Goal: Information Seeking & Learning: Learn about a topic

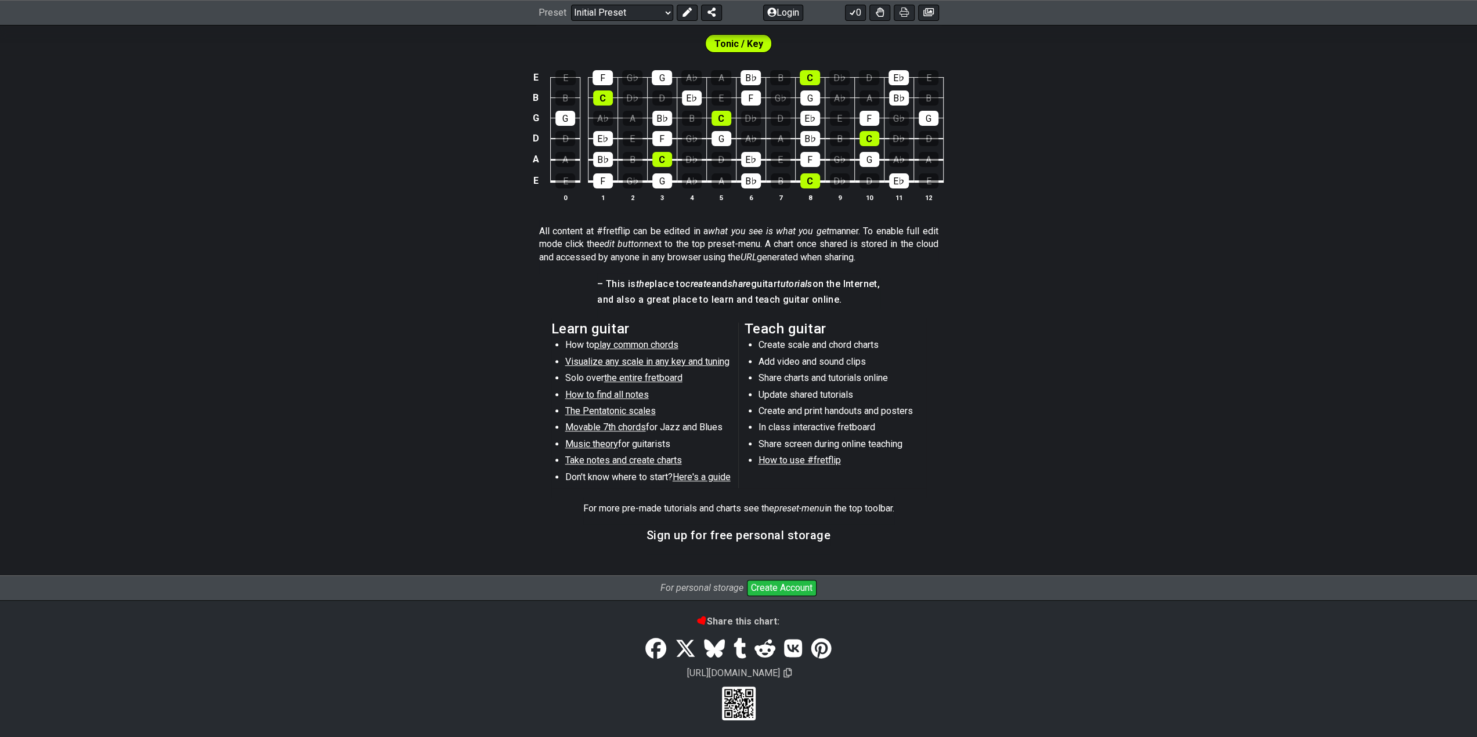
scroll to position [363, 0]
click at [787, 585] on button "Create Account" at bounding box center [782, 588] width 70 height 16
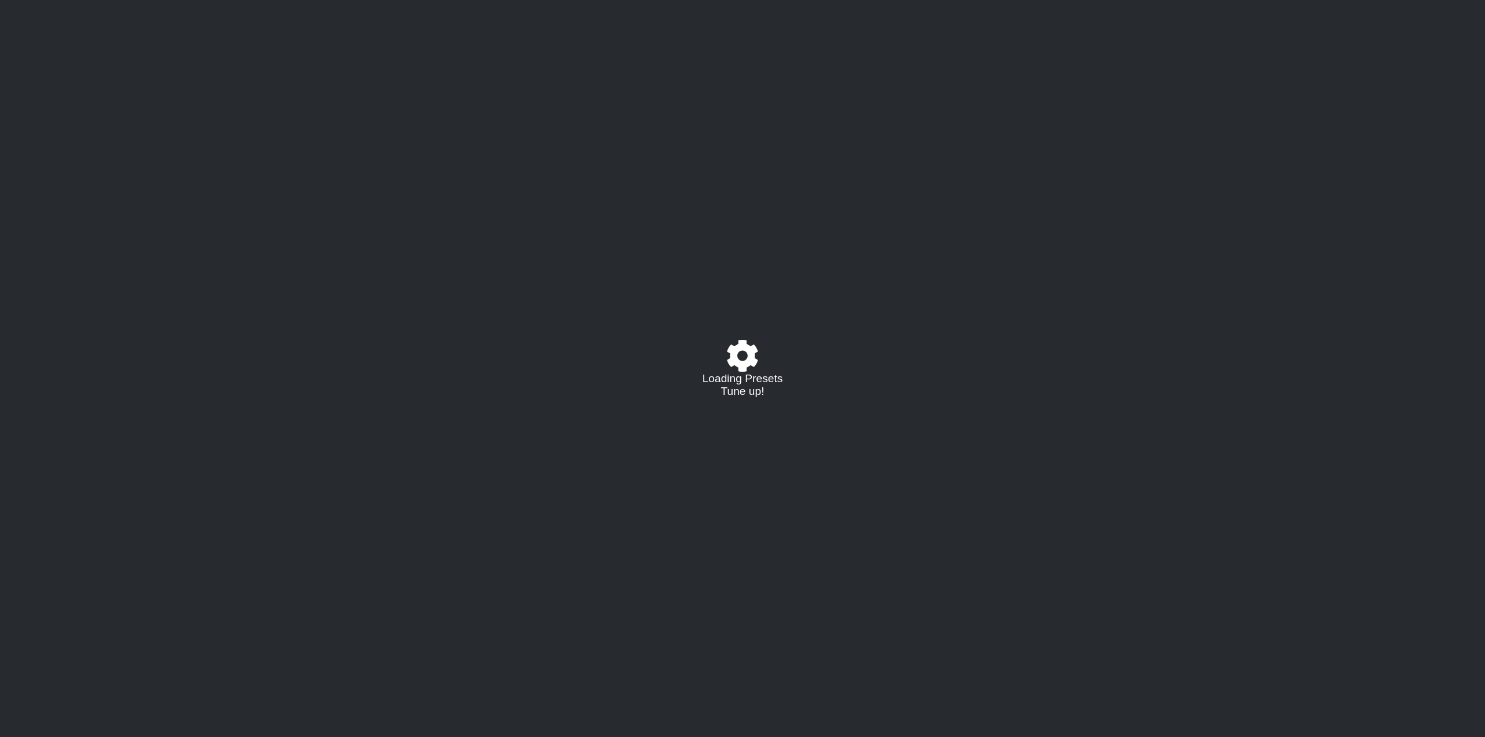
select select "C"
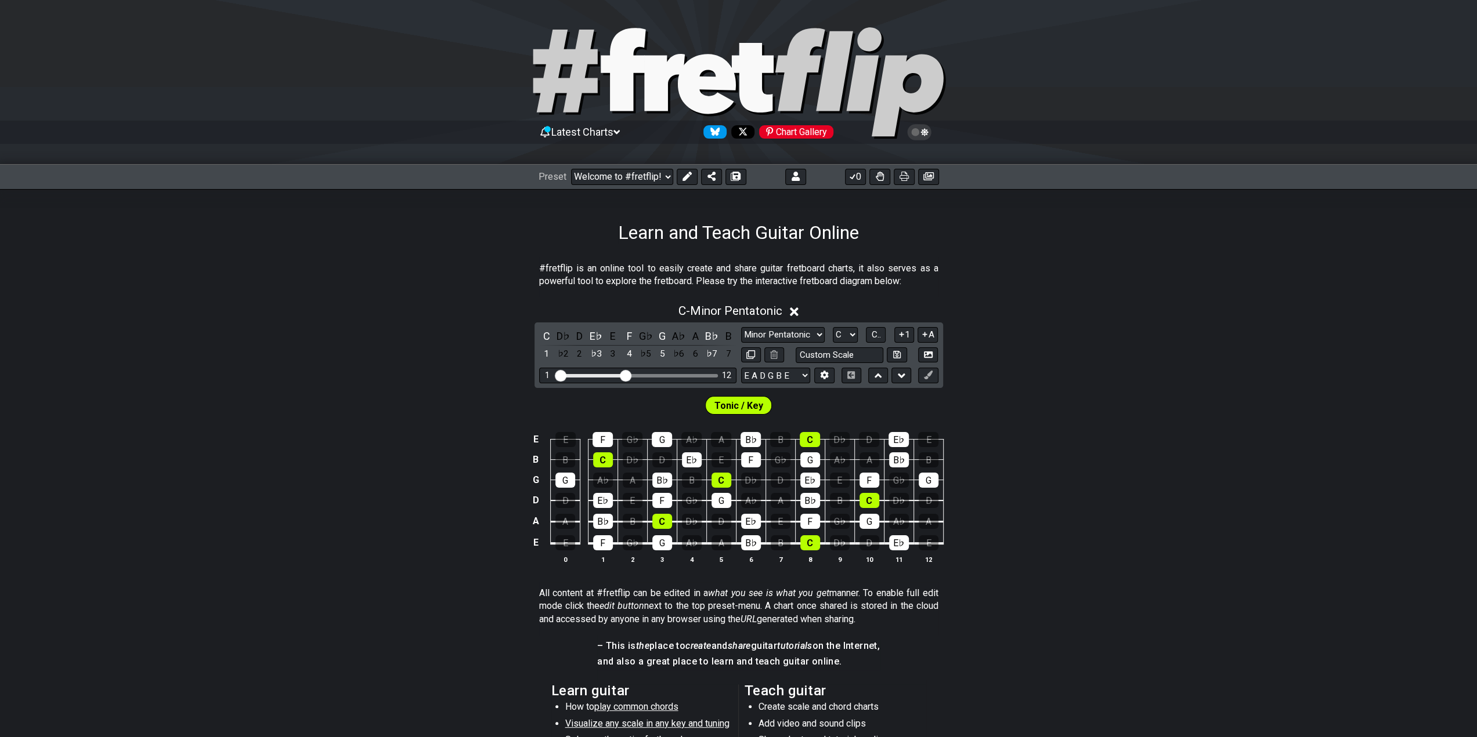
click at [589, 134] on span "Latest Charts" at bounding box center [582, 132] width 62 height 12
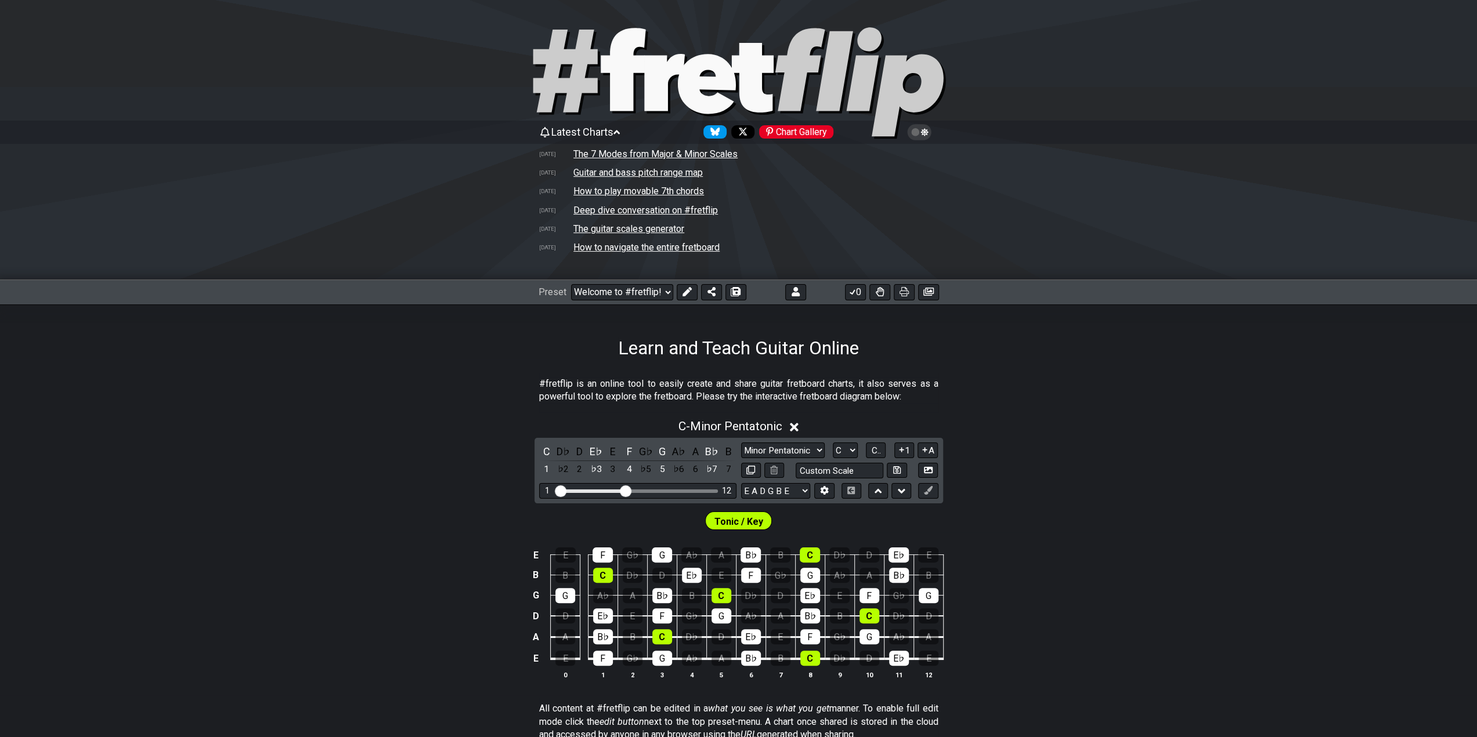
click at [662, 247] on td "How to navigate the entire fretboard" at bounding box center [646, 247] width 147 height 12
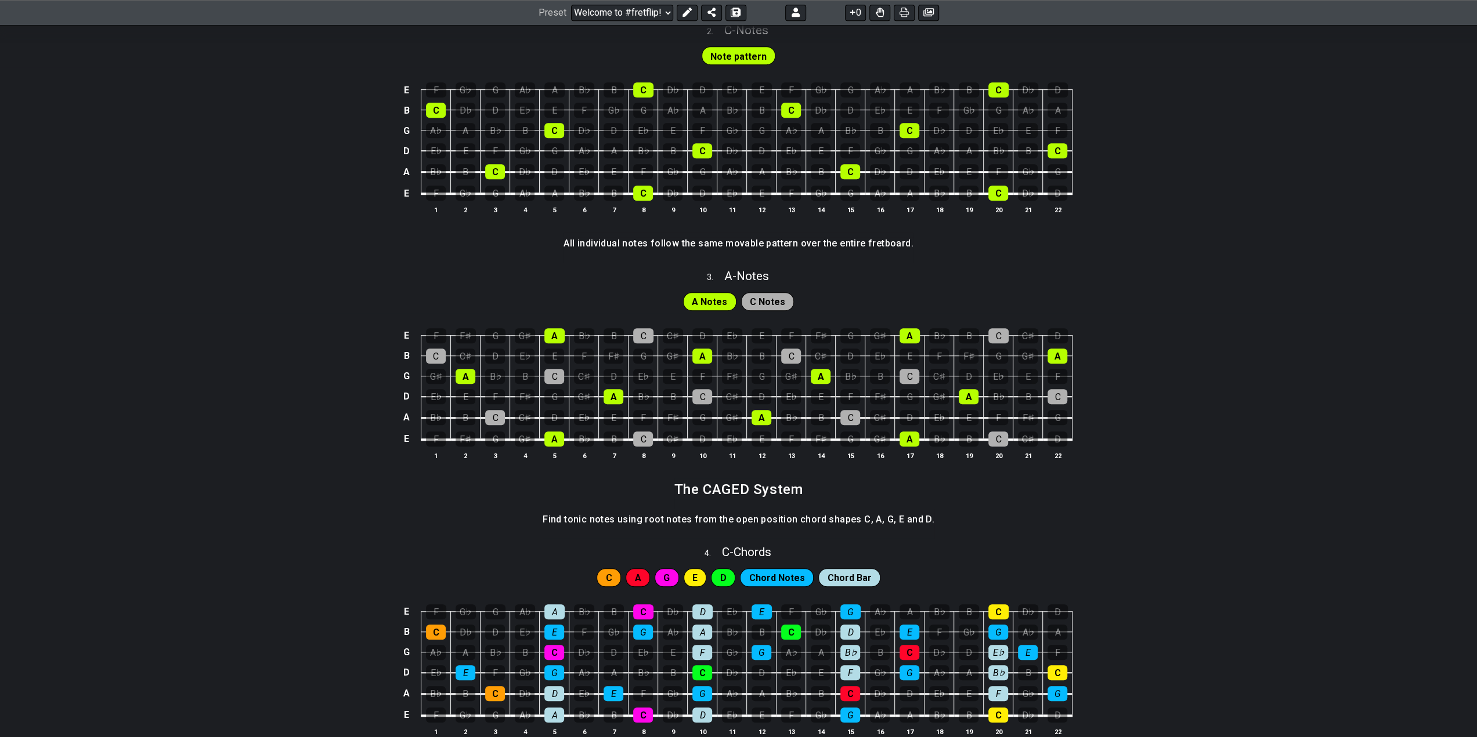
scroll to position [870, 0]
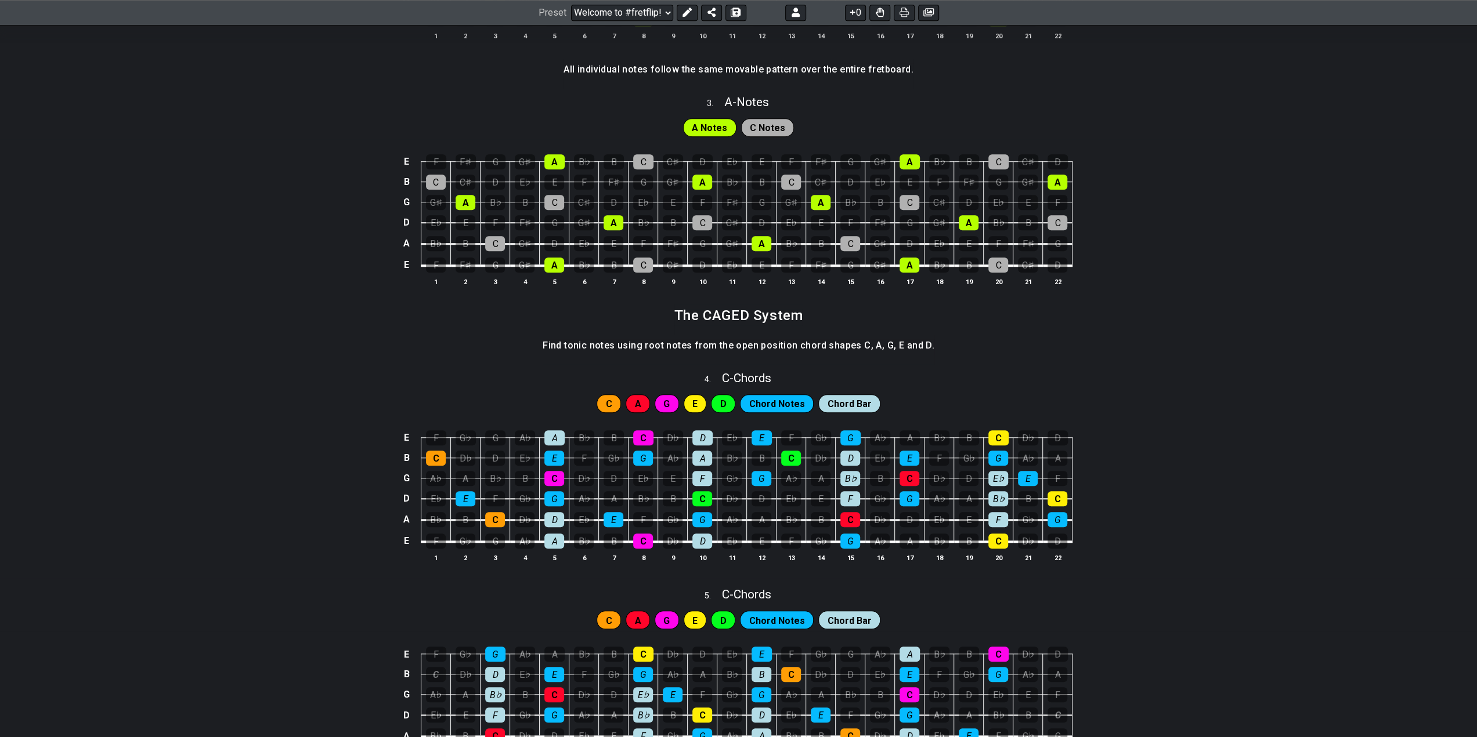
click at [645, 404] on div "A" at bounding box center [638, 404] width 24 height 19
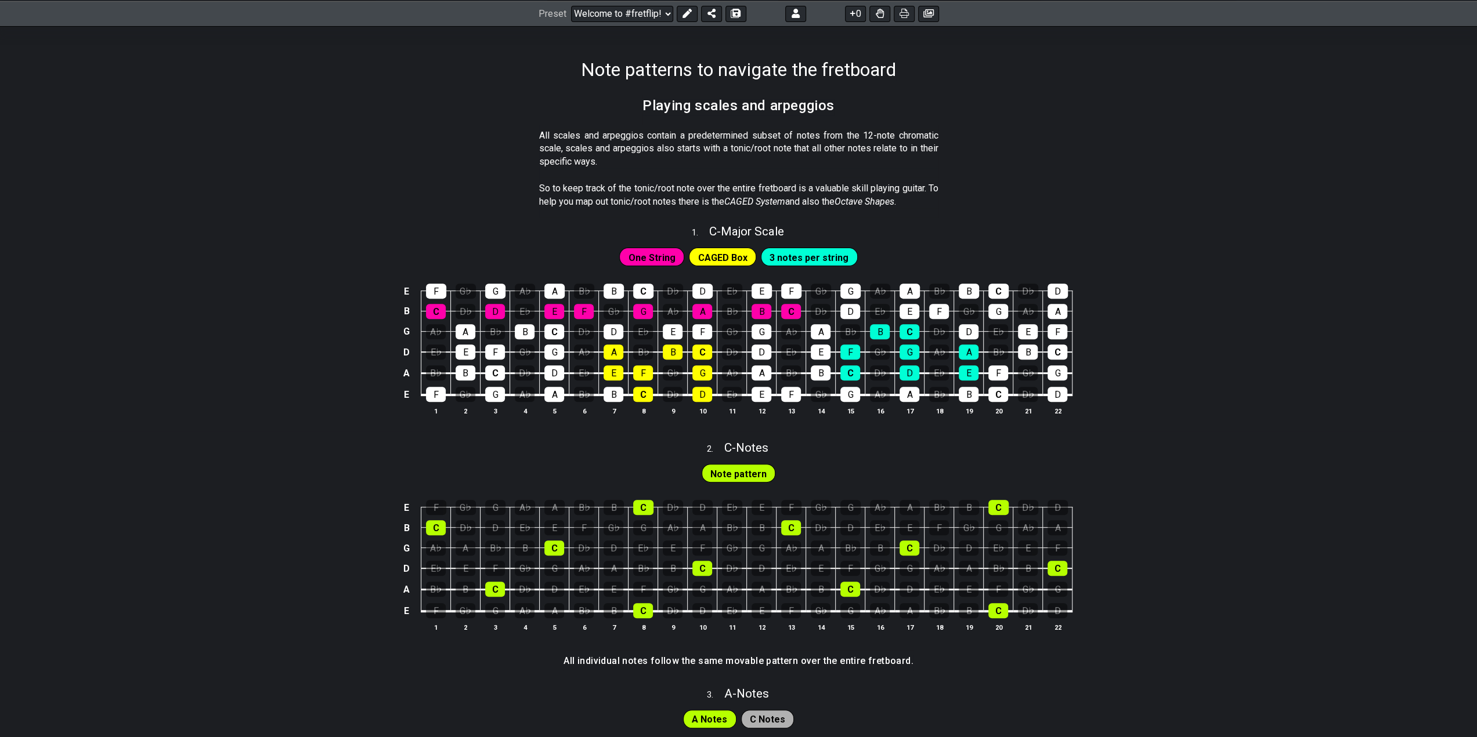
scroll to position [116, 0]
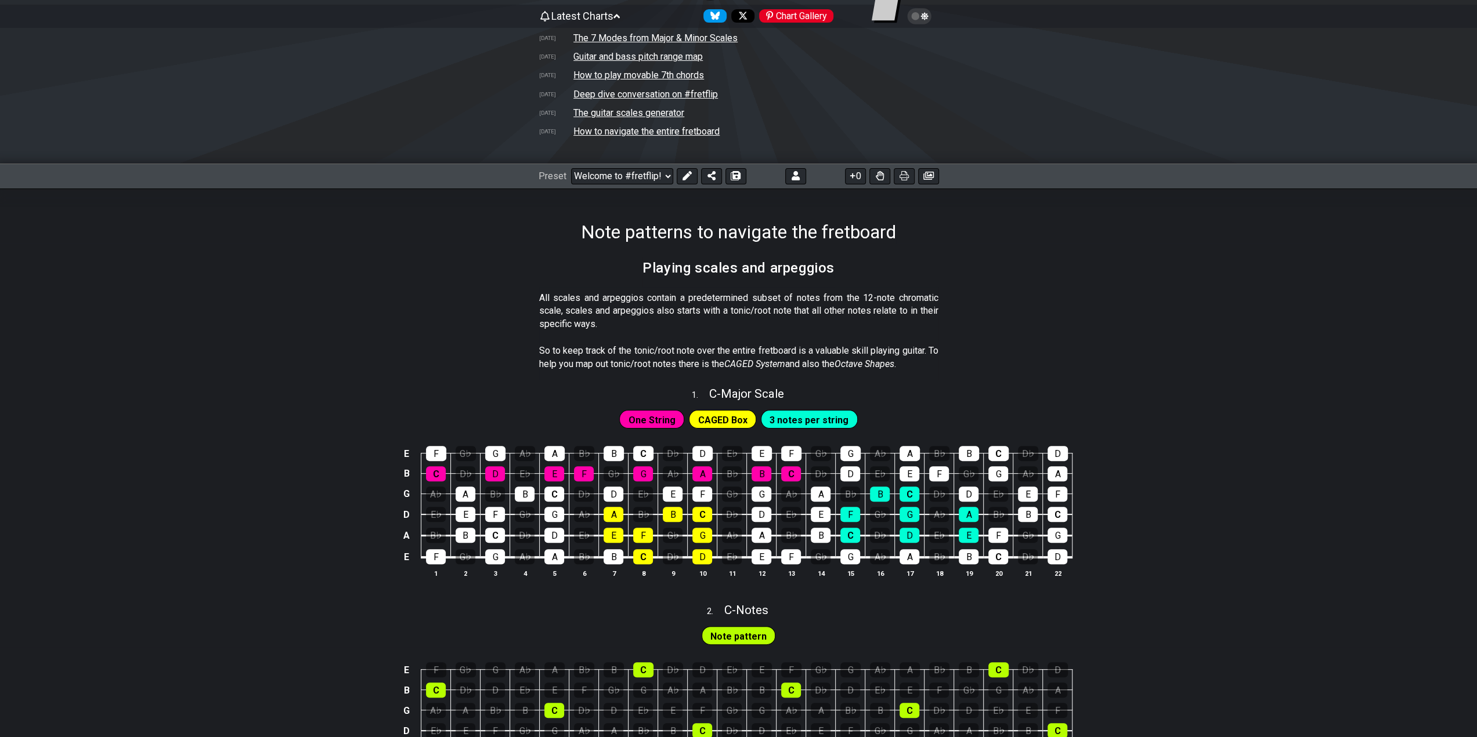
click at [727, 421] on span "CAGED Box" at bounding box center [722, 420] width 49 height 17
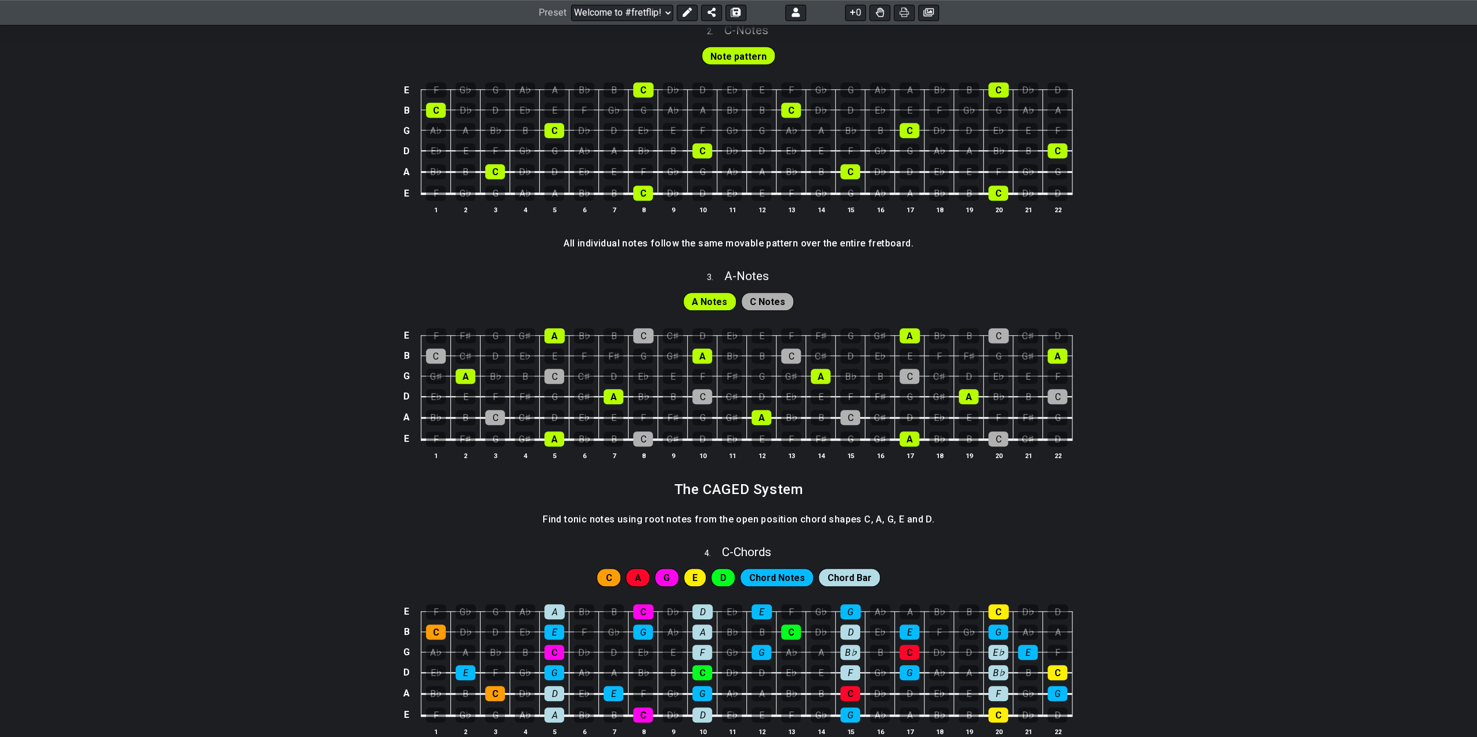
scroll to position [928, 0]
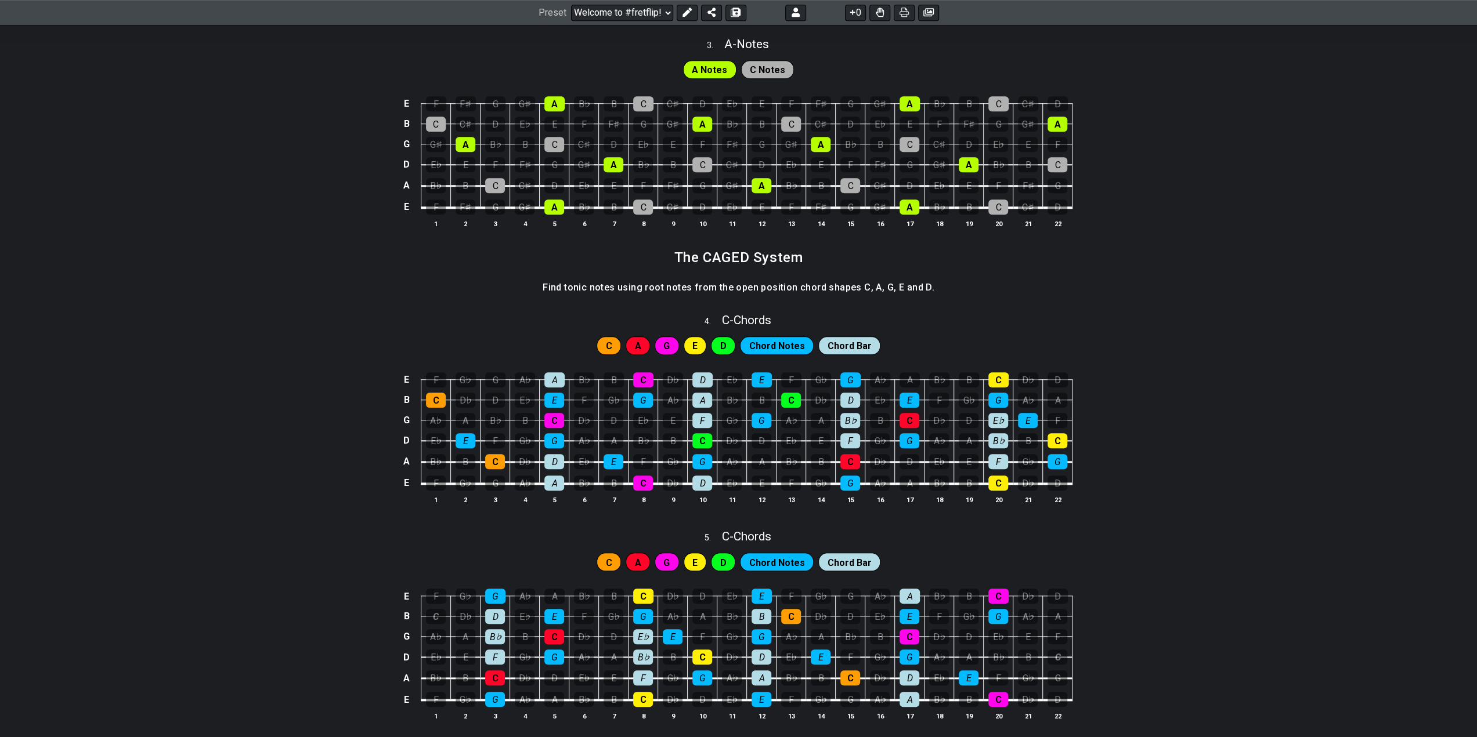
click at [789, 338] on span "Chord Notes" at bounding box center [777, 346] width 56 height 17
click at [847, 343] on span "Chord Bar" at bounding box center [849, 346] width 44 height 17
click at [731, 344] on div "D" at bounding box center [723, 346] width 24 height 19
drag, startPoint x: 704, startPoint y: 345, endPoint x: 634, endPoint y: 345, distance: 70.8
click at [681, 348] on div "C A G E D Chord Notes Chord Bar" at bounding box center [738, 345] width 288 height 23
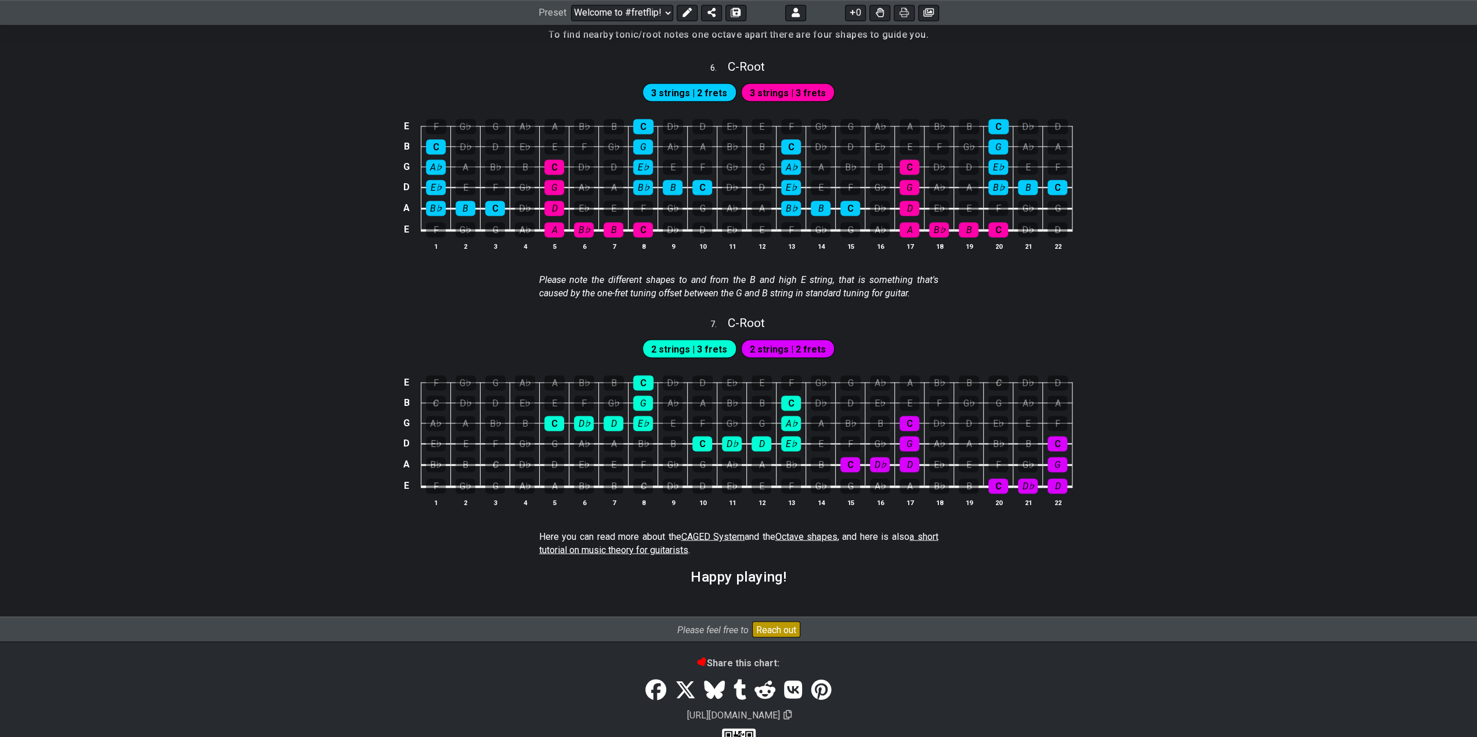
scroll to position [1713, 0]
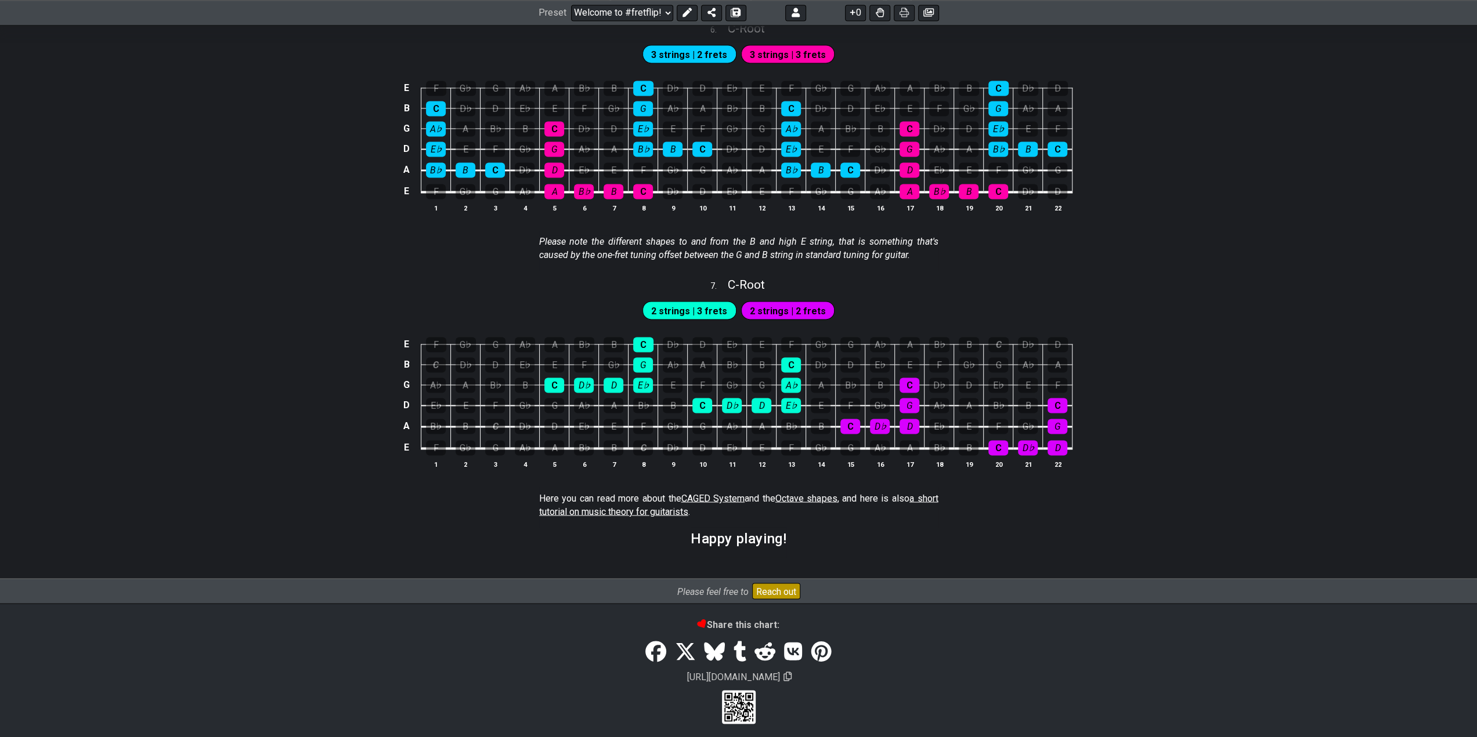
click at [721, 493] on span "CAGED System" at bounding box center [713, 498] width 64 height 11
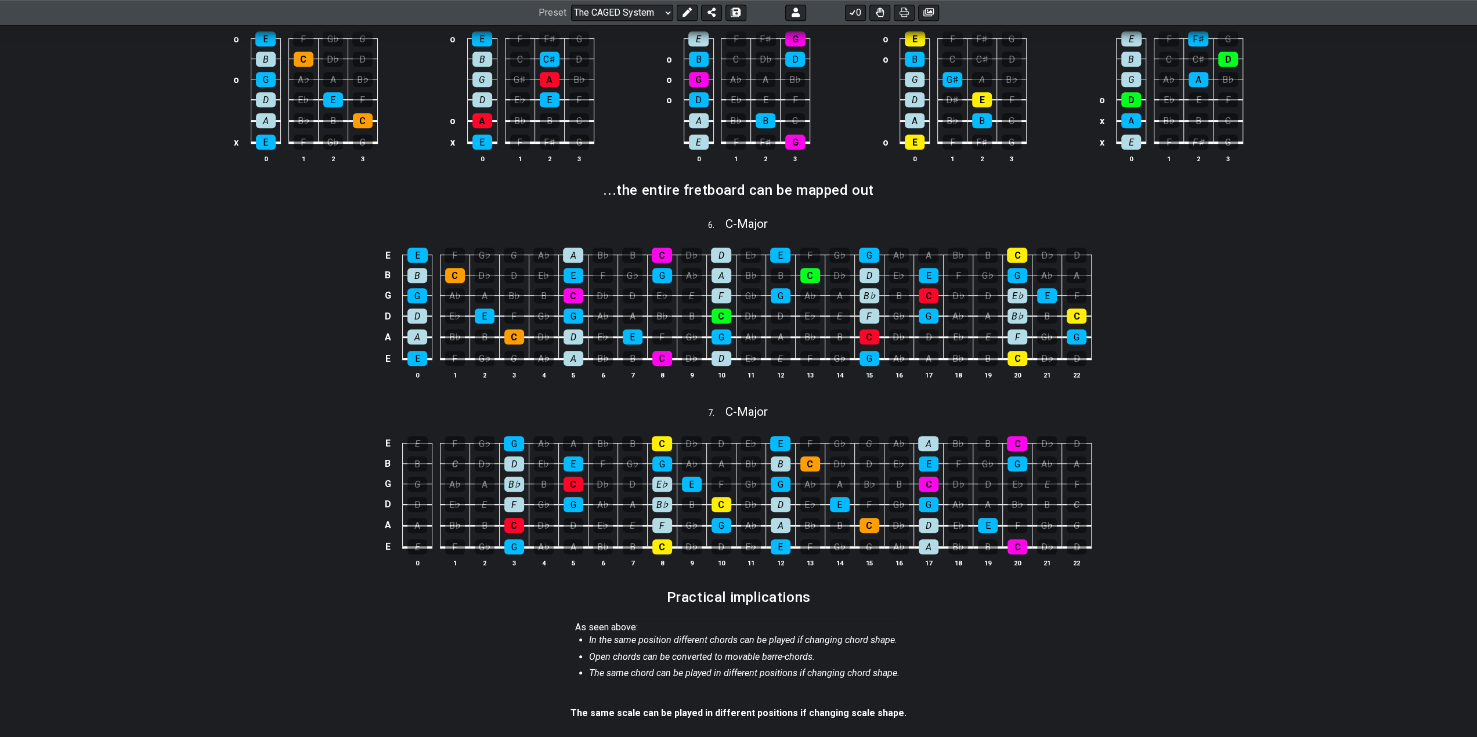
scroll to position [580, 0]
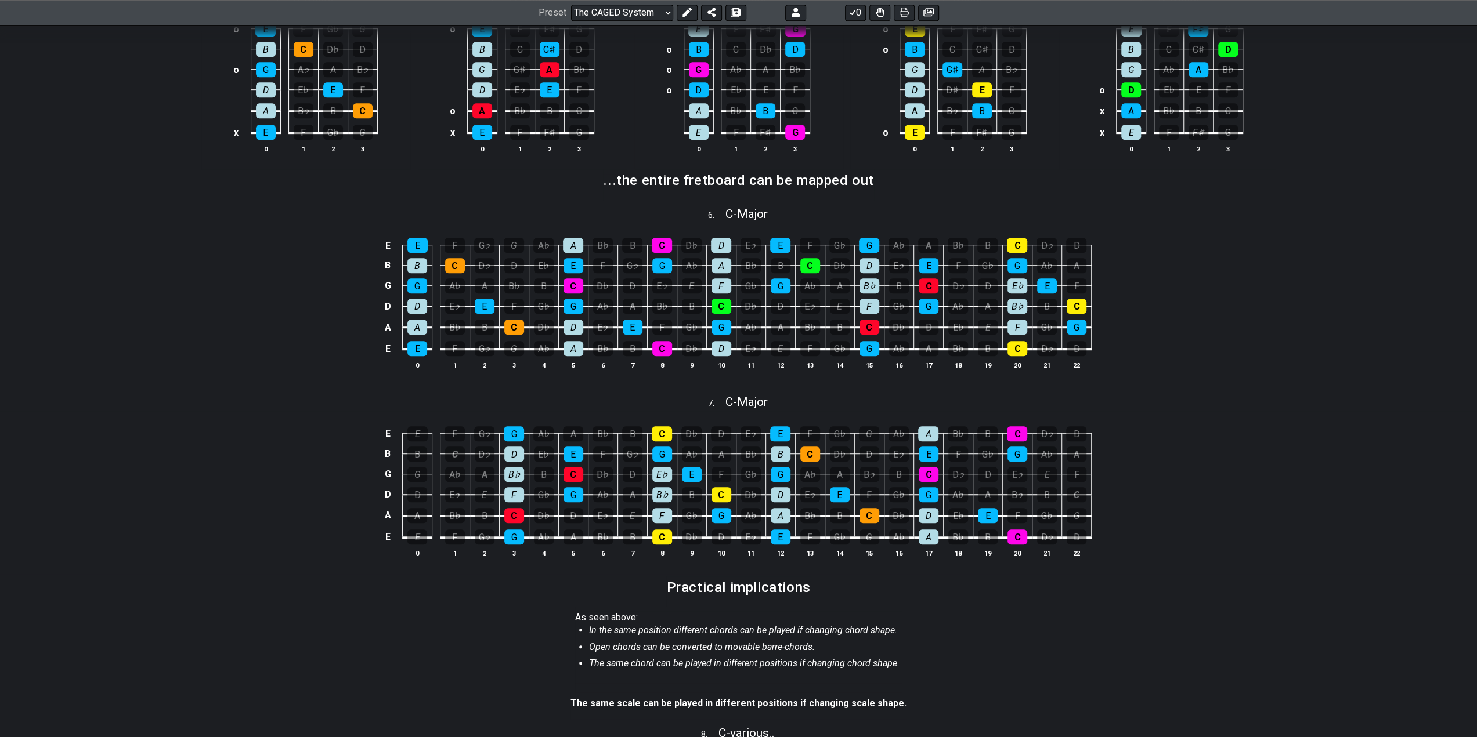
click at [1253, 305] on div "E E F G♭ G A♭ A B♭ B C D♭ D E♭ E F G♭ G A♭ A B♭ B C D♭ D B B C D♭ D E♭ E F G♭ G…" at bounding box center [738, 304] width 1477 height 163
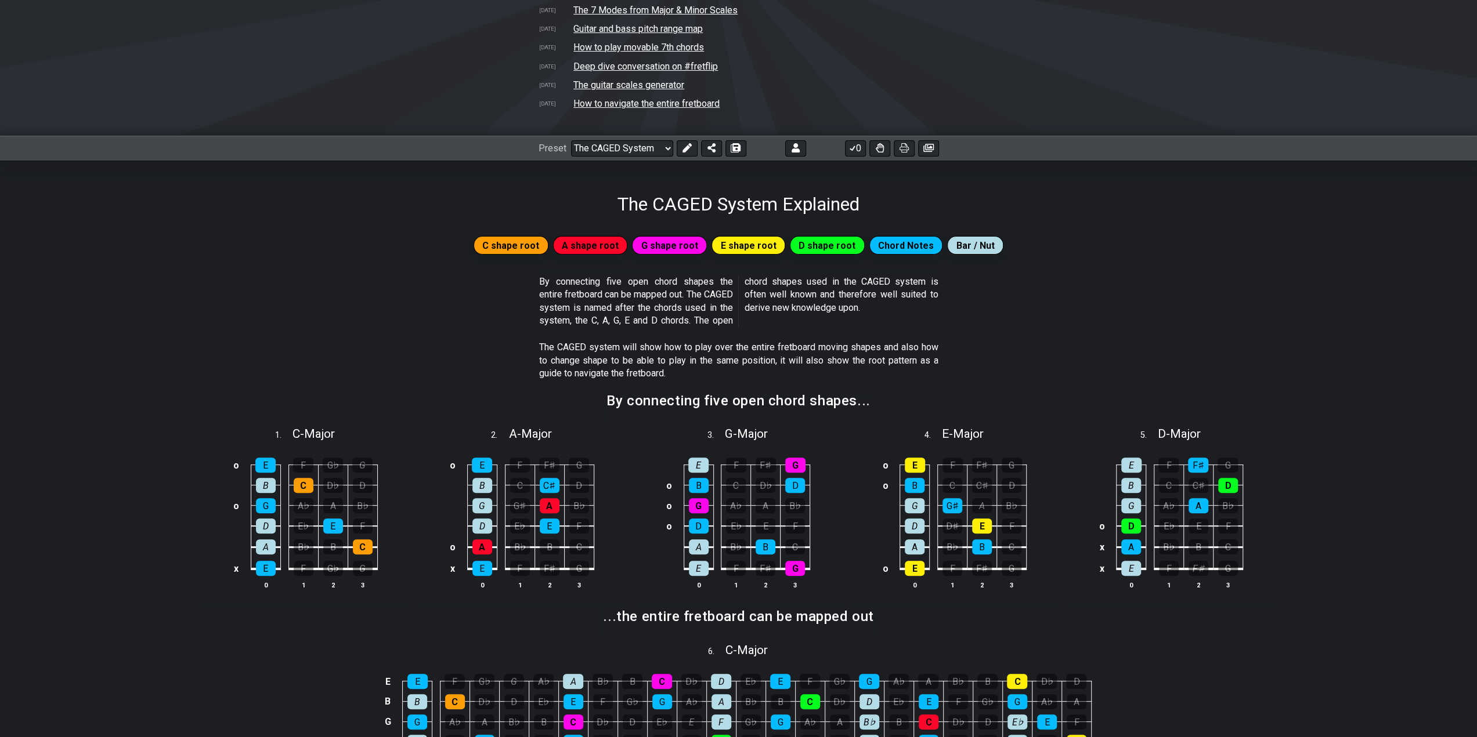
scroll to position [0, 0]
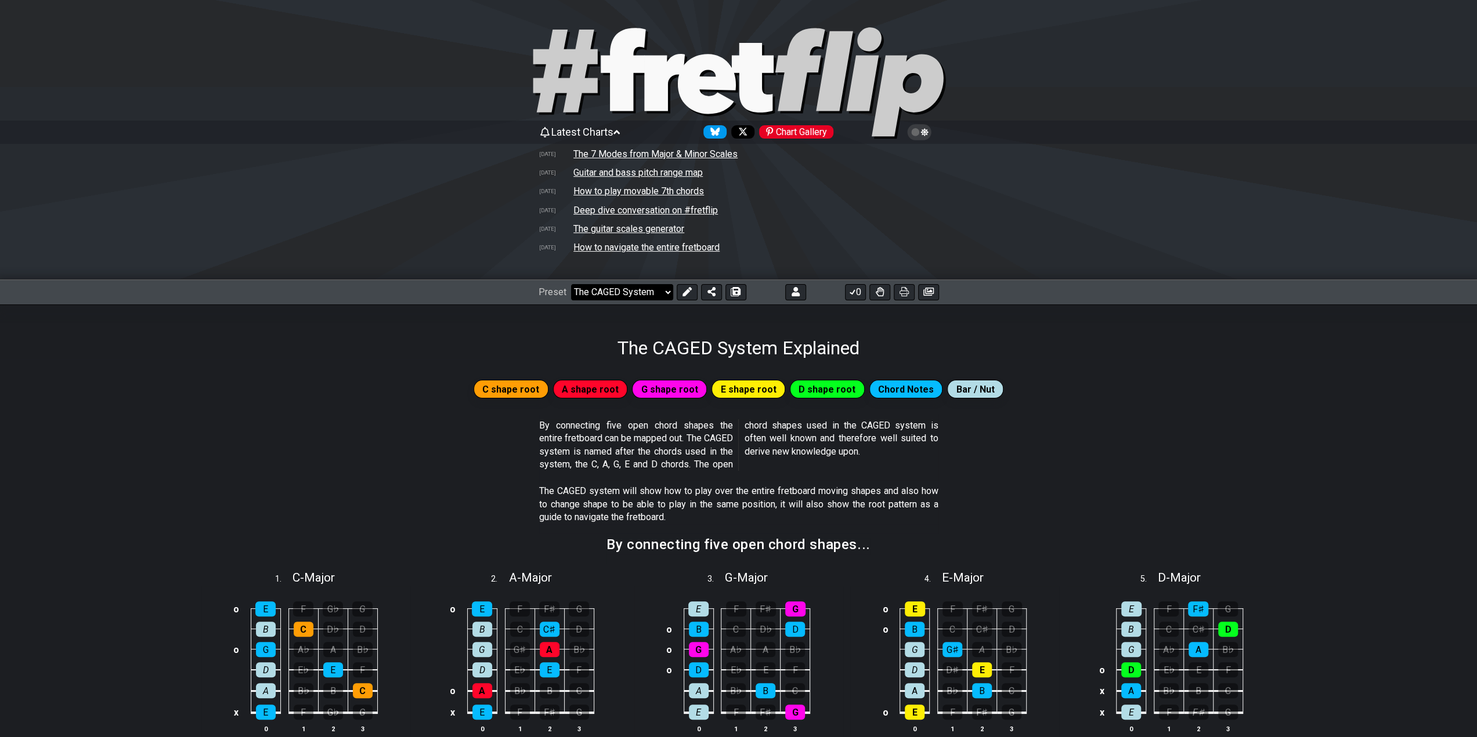
click at [668, 292] on select "Welcome to #fretflip! Initial Preset Custom Preset Minor Pentatonic Major Penta…" at bounding box center [622, 292] width 102 height 16
click at [571, 285] on select "Welcome to #fretflip! Initial Preset Custom Preset Minor Pentatonic Major Penta…" at bounding box center [622, 292] width 102 height 16
select select "/welcome"
select select "C"
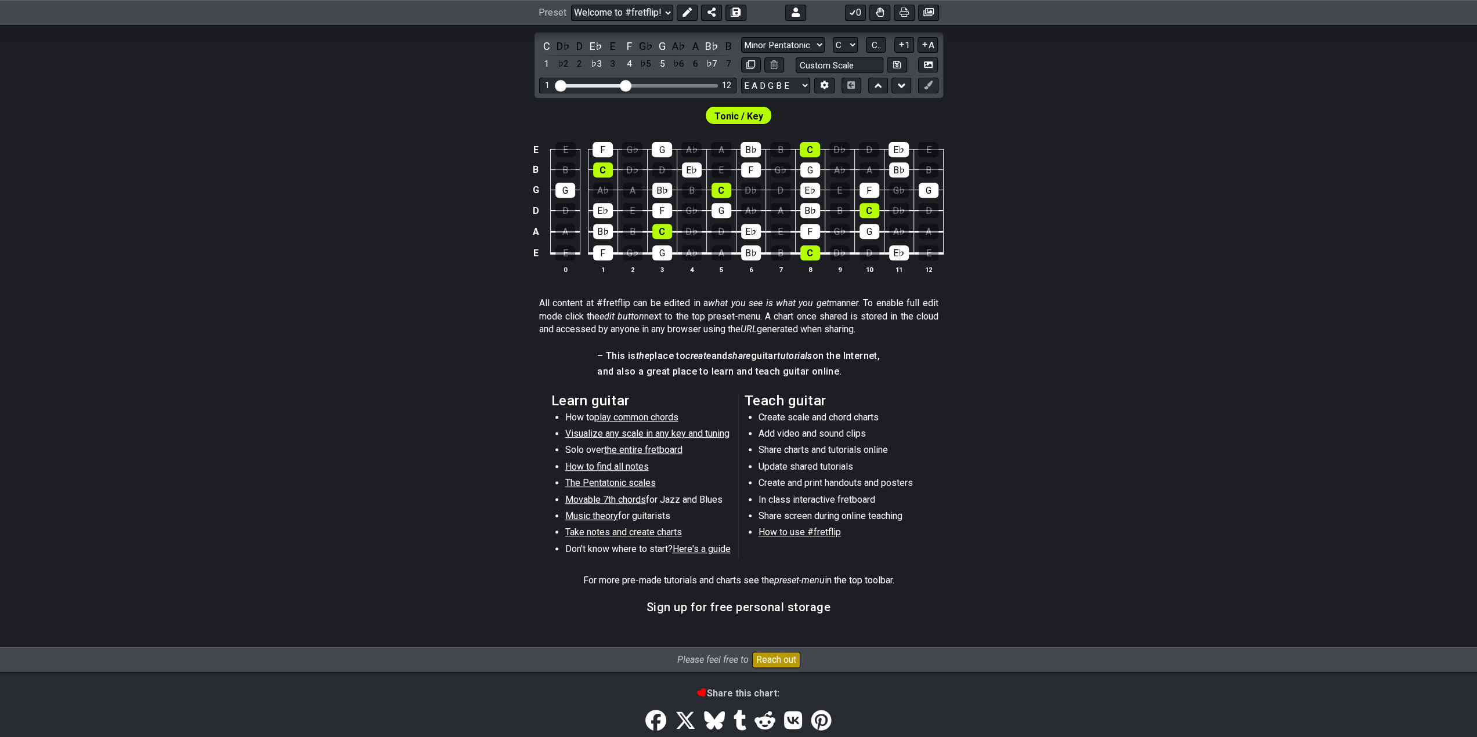
scroll to position [406, 0]
click at [636, 416] on span "play common chords" at bounding box center [636, 416] width 84 height 11
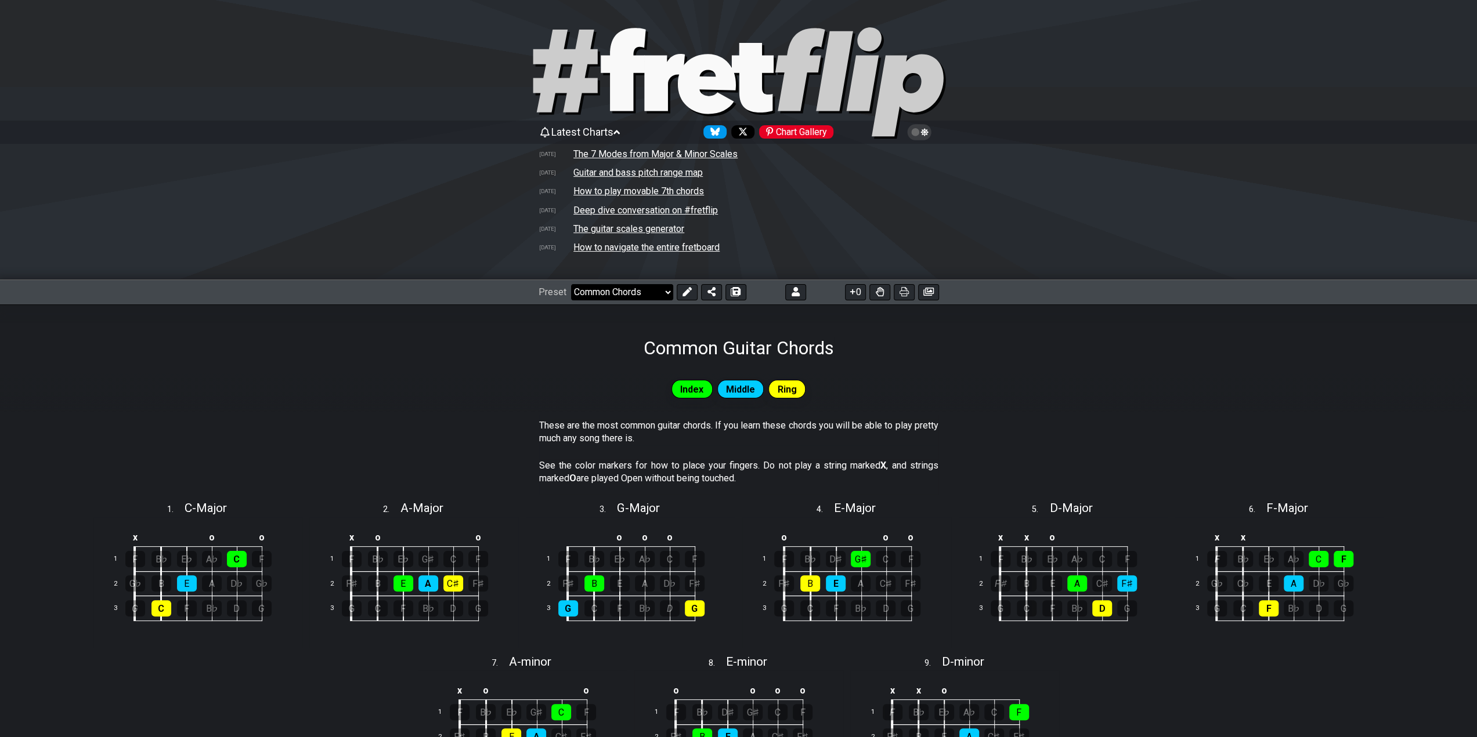
click at [668, 293] on select "Welcome to #fretflip! Initial Preset Custom Preset Minor Pentatonic Major Penta…" at bounding box center [622, 292] width 102 height 16
click at [571, 285] on select "Welcome to #fretflip! Initial Preset Custom Preset Minor Pentatonic Major Penta…" at bounding box center [622, 292] width 102 height 16
select select "/welcome"
select select "C"
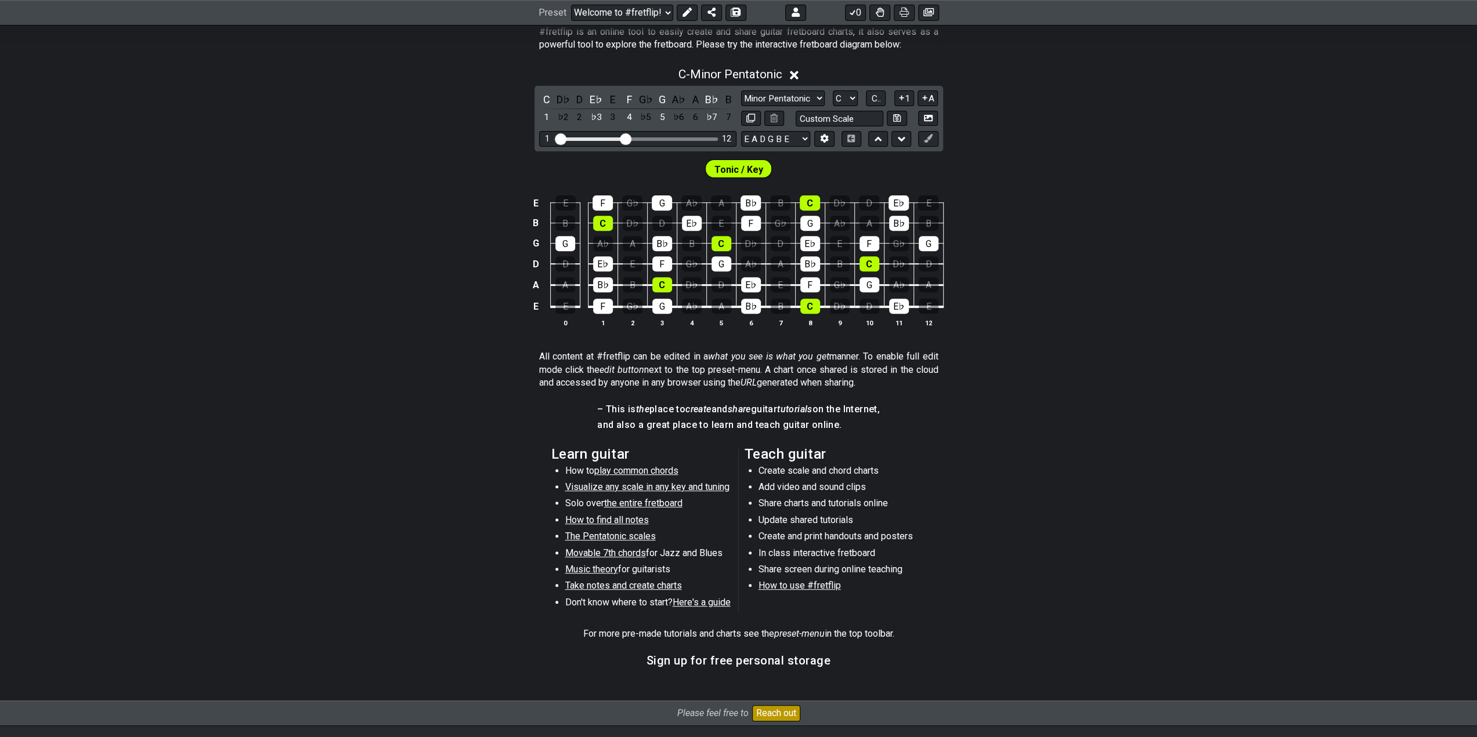
scroll to position [406, 0]
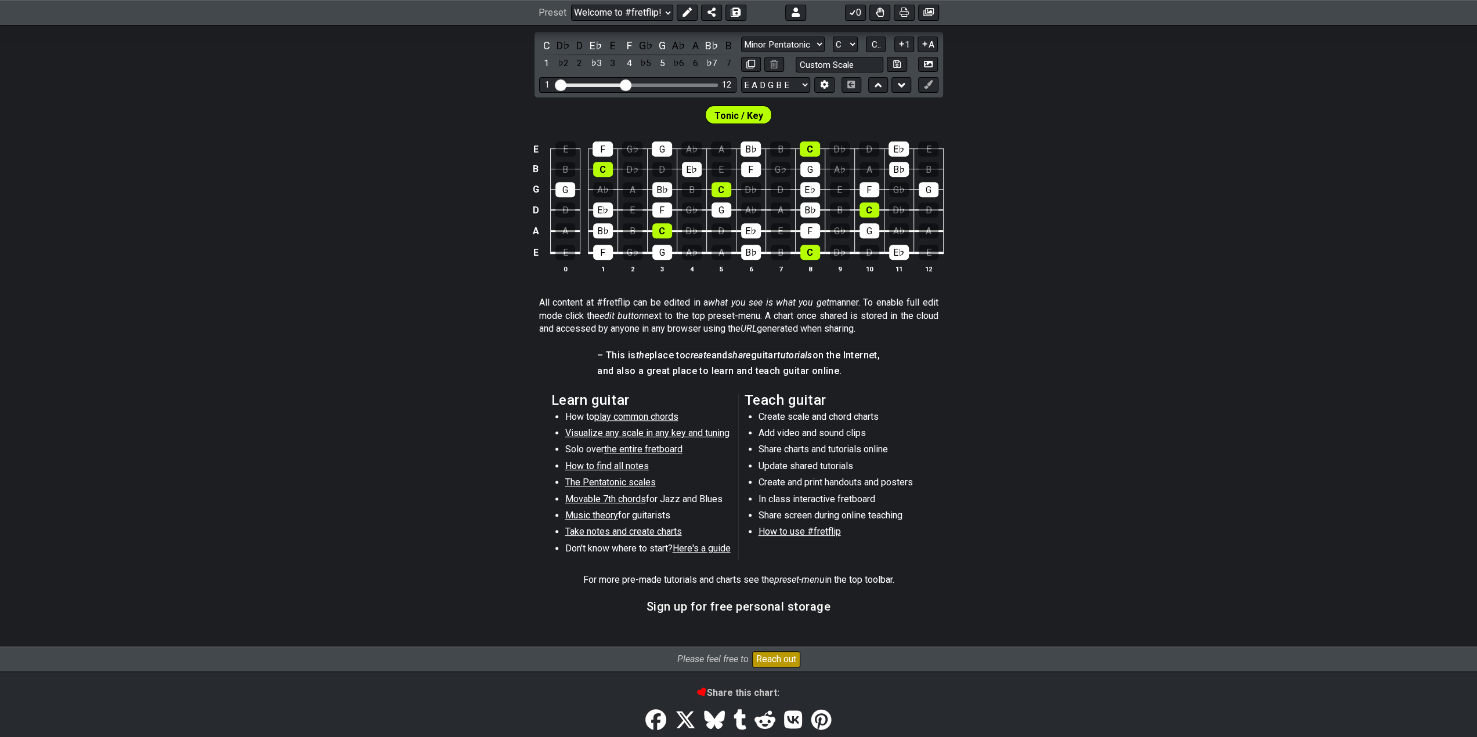
click at [653, 450] on span "the entire fretboard" at bounding box center [643, 449] width 78 height 11
select select "/how-to-solo"
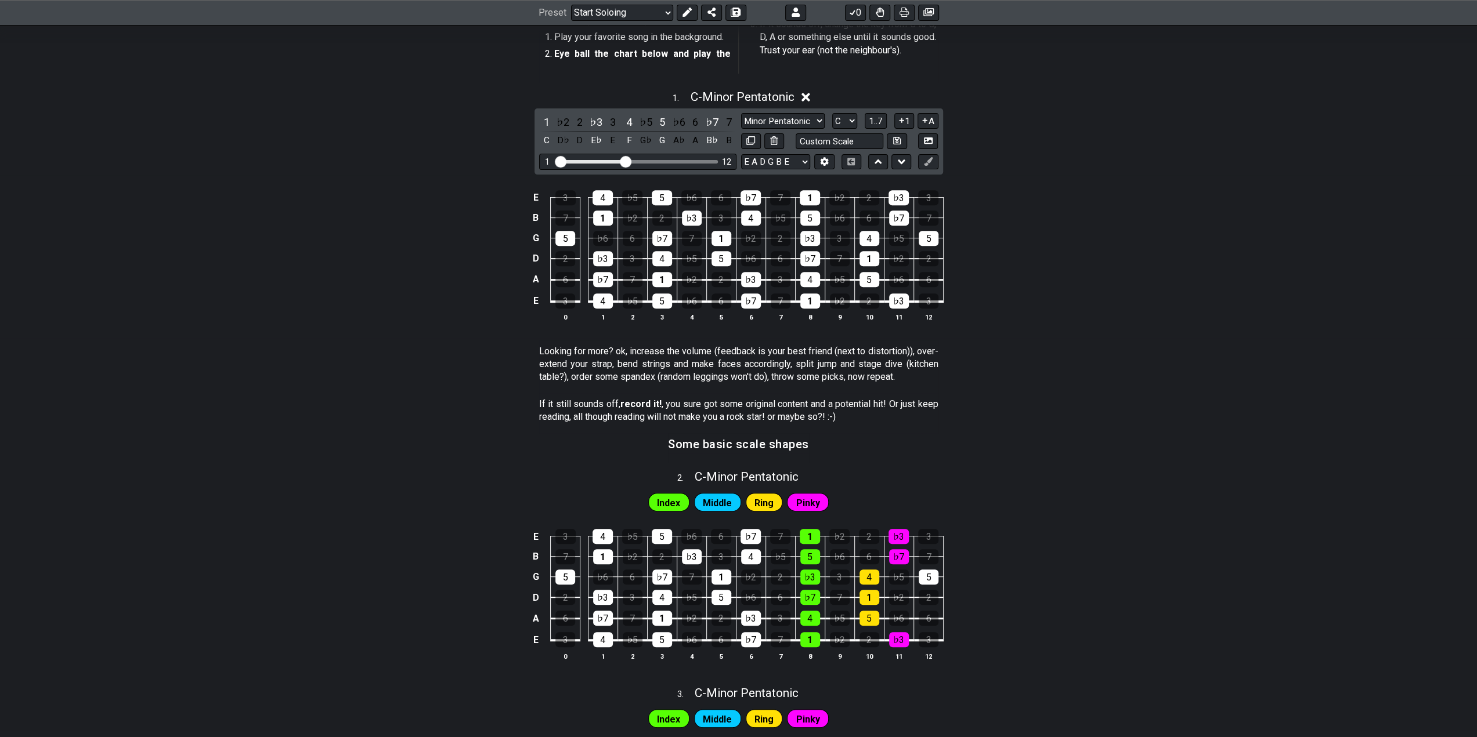
scroll to position [232, 0]
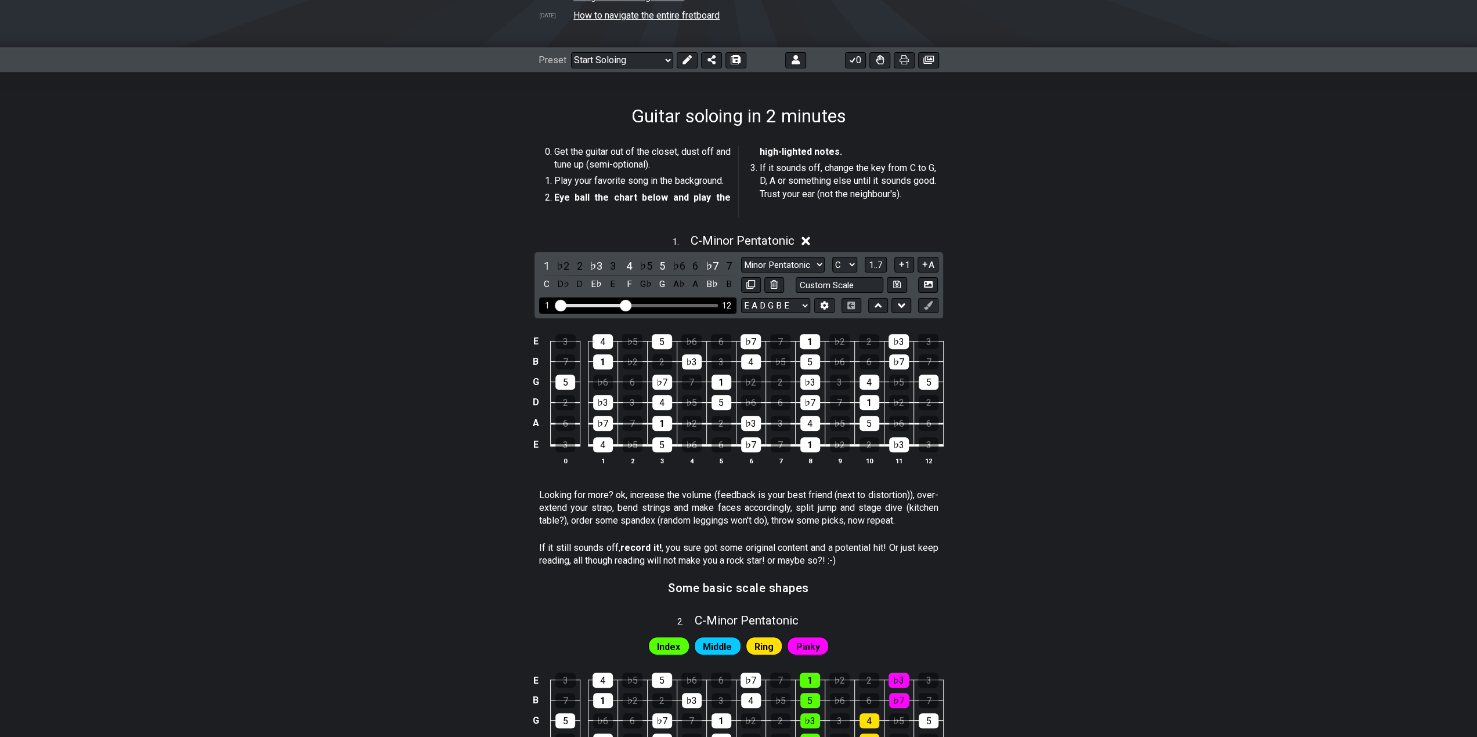
click at [561, 305] on input "Visible fret range" at bounding box center [637, 305] width 165 height 0
drag, startPoint x: 627, startPoint y: 305, endPoint x: 563, endPoint y: 307, distance: 64.4
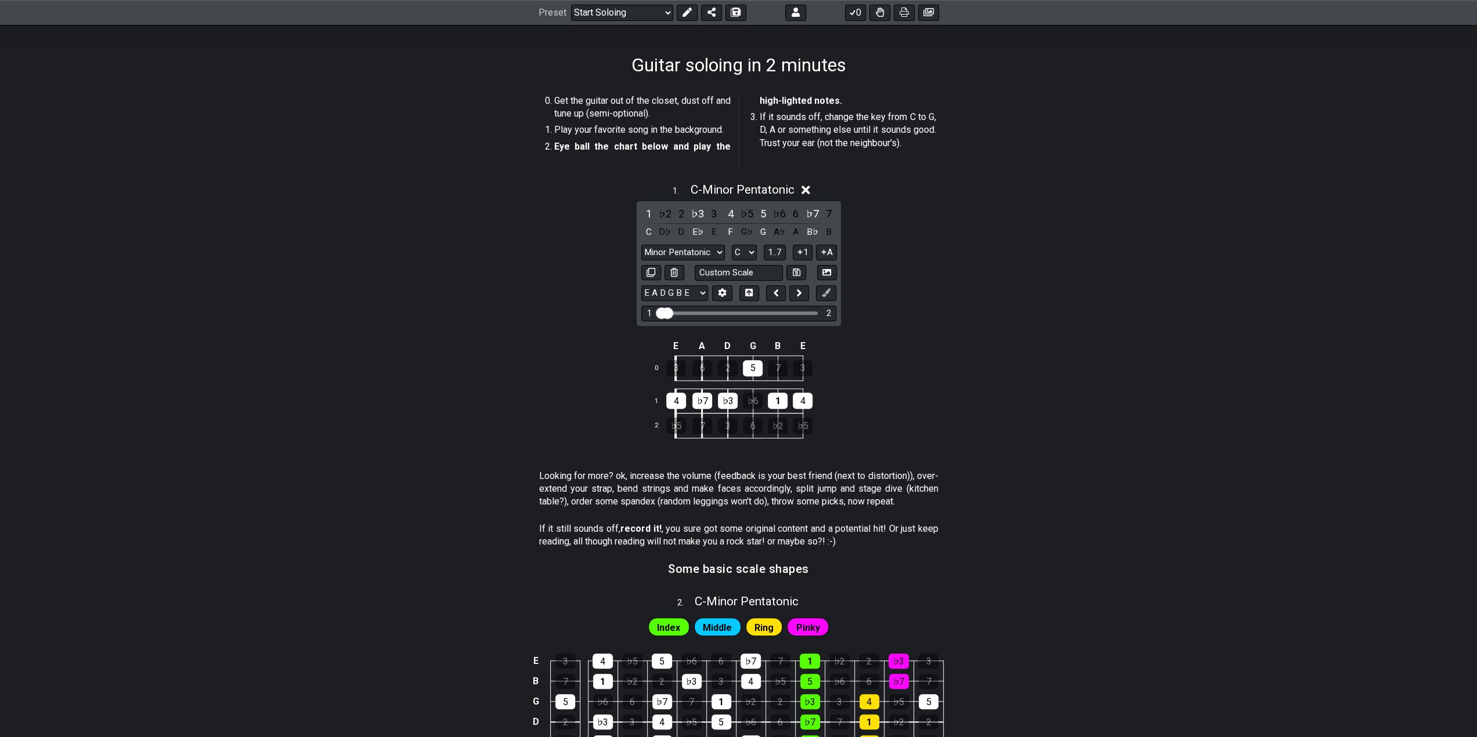
scroll to position [348, 0]
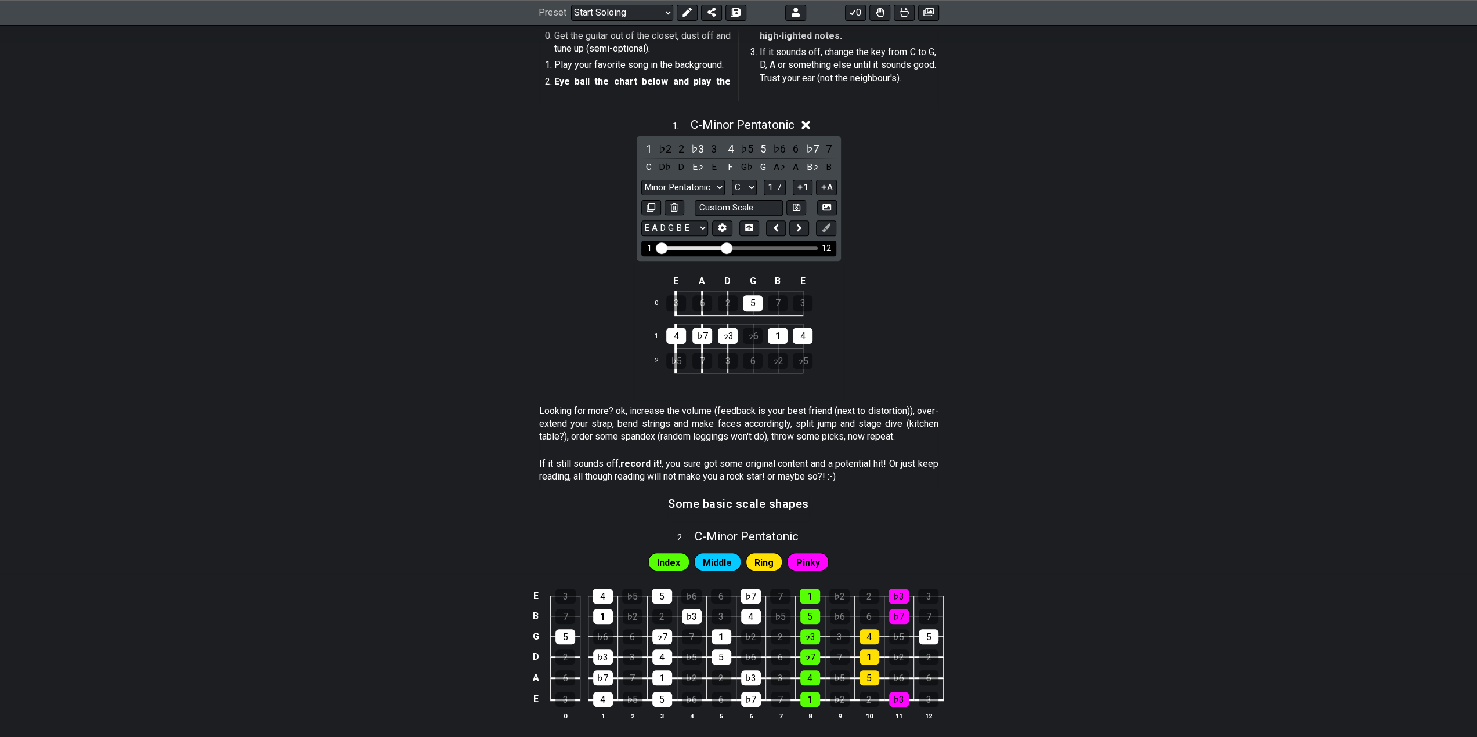
drag, startPoint x: 667, startPoint y: 247, endPoint x: 725, endPoint y: 254, distance: 57.8
